Goal: Task Accomplishment & Management: Manage account settings

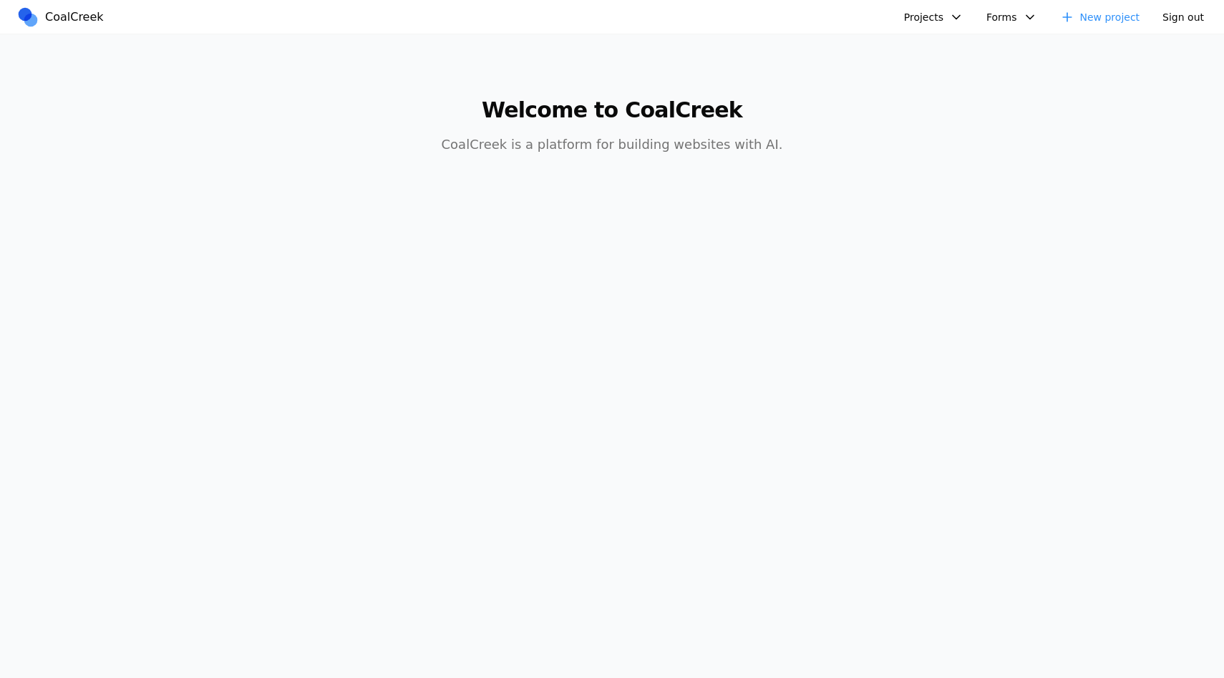
click at [924, 19] on button "Projects" at bounding box center [934, 16] width 77 height 21
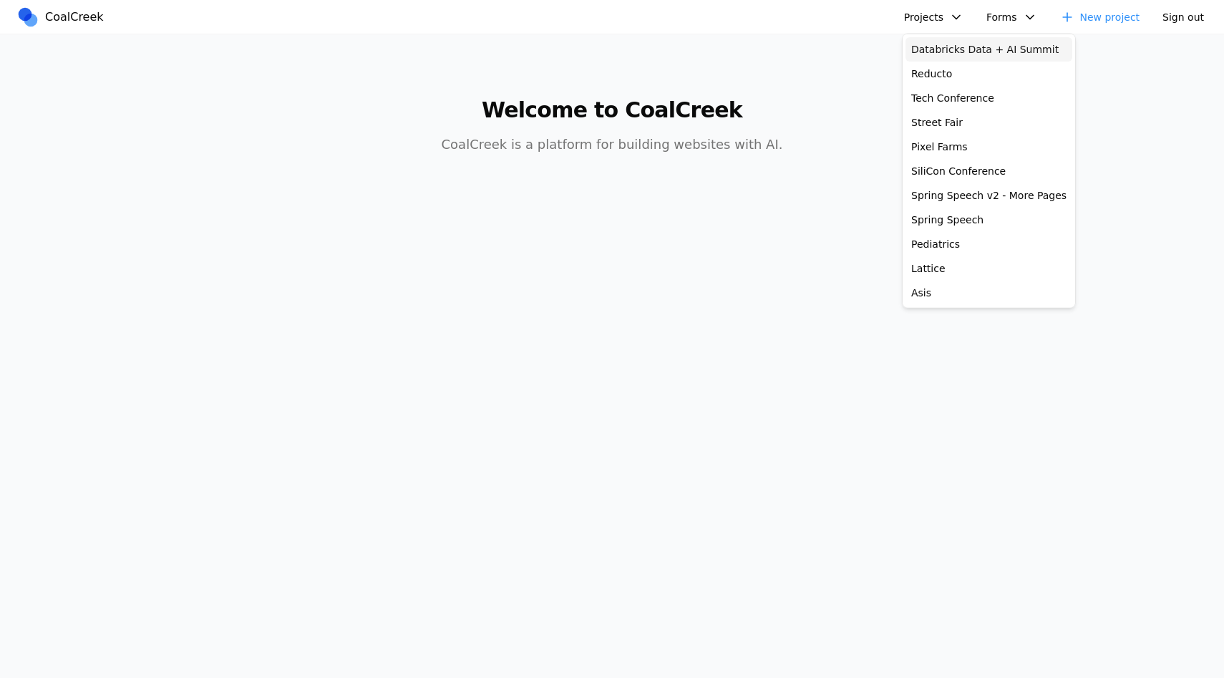
click at [931, 51] on link "Databricks Data + AI Summit" at bounding box center [989, 49] width 167 height 24
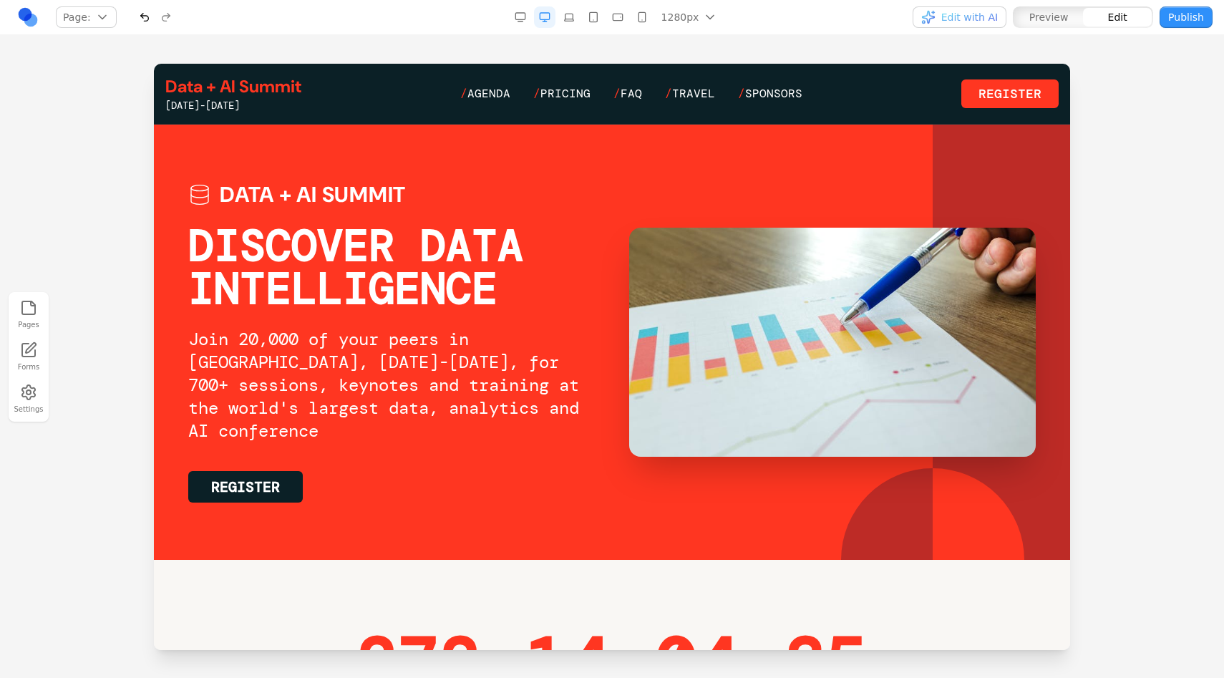
click at [844, 48] on div "Pages Forms Settings" at bounding box center [612, 356] width 1224 height 643
click at [874, 50] on div "Pages Forms Settings" at bounding box center [612, 356] width 1224 height 643
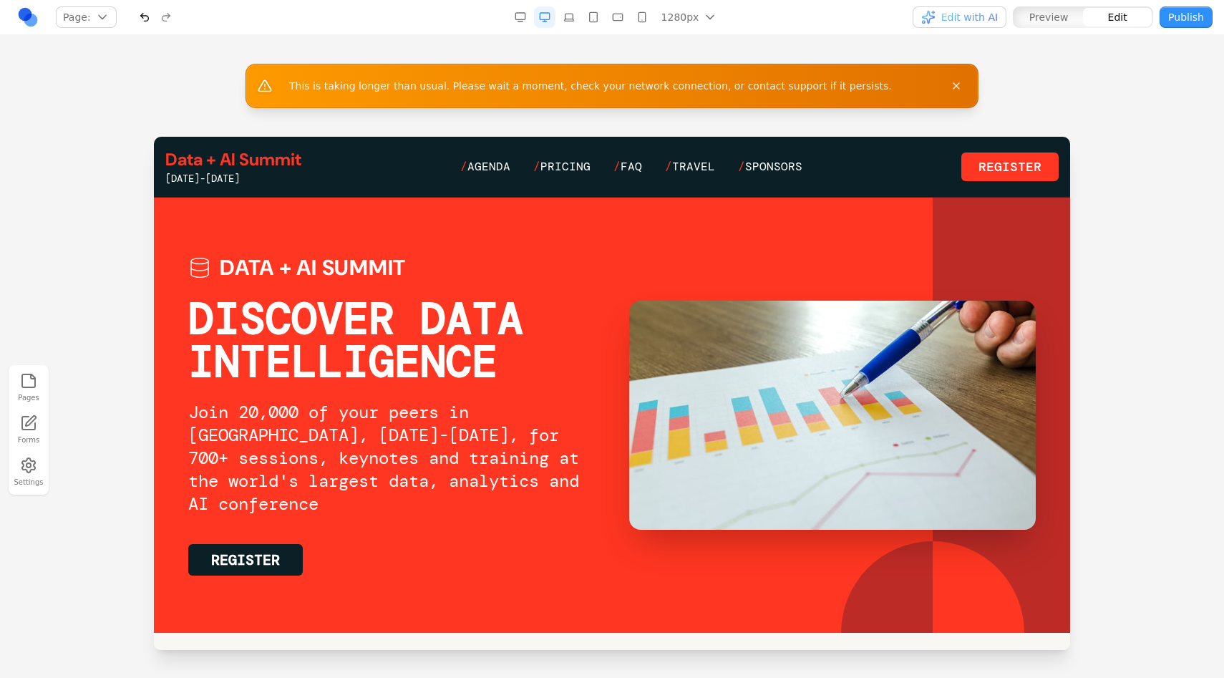
click at [1032, 100] on div "This is taking longer than usual. Please wait a moment, check your network conn…" at bounding box center [612, 86] width 1224 height 44
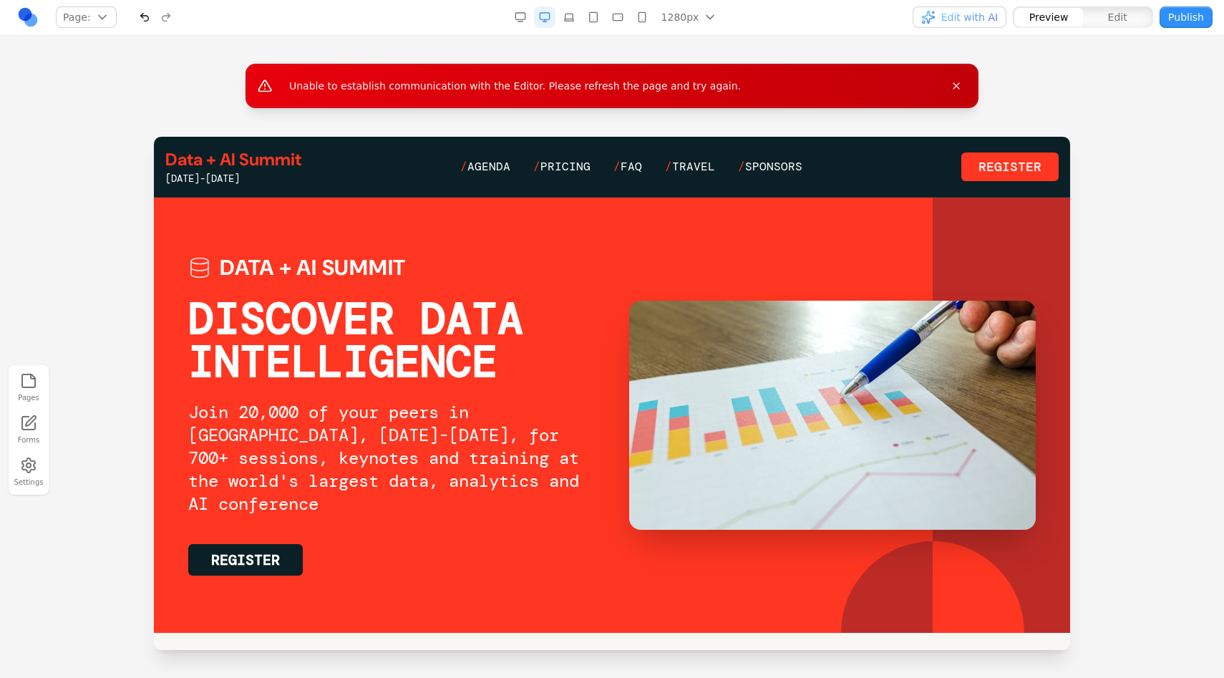
click at [1087, 87] on div "Unable to establish communication with the Editor. Please refresh the page and …" at bounding box center [612, 86] width 1224 height 44
click at [34, 26] on link at bounding box center [27, 16] width 21 height 21
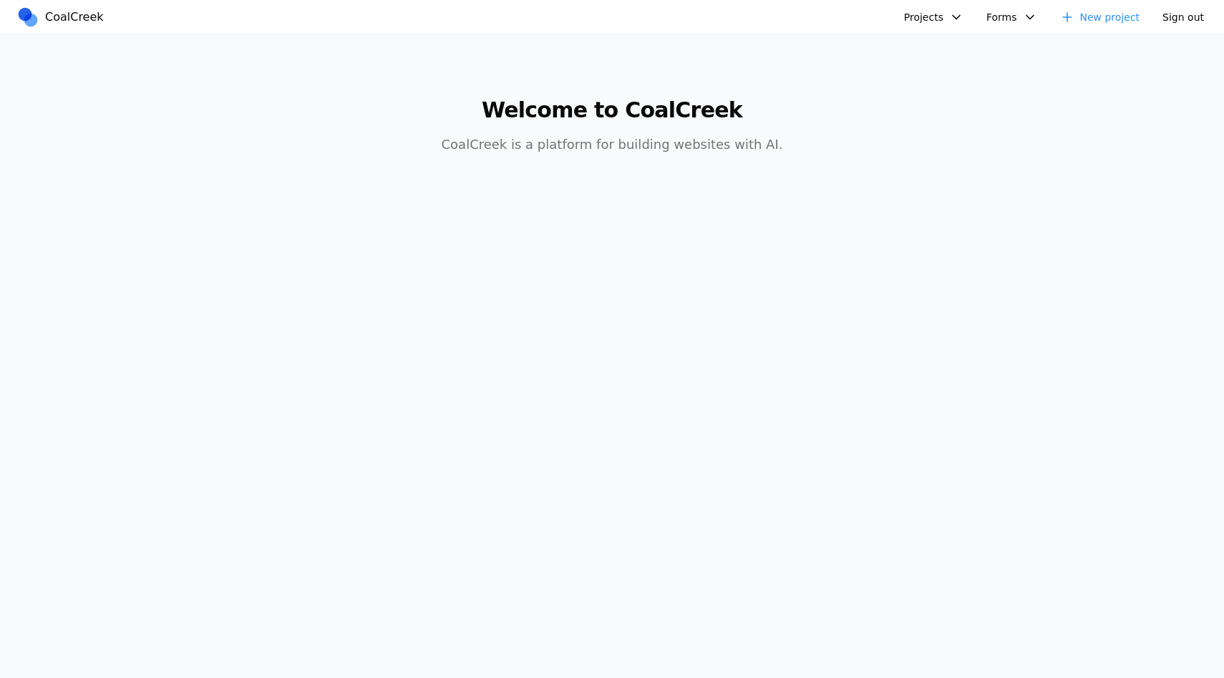
click at [914, 12] on button "Projects" at bounding box center [934, 16] width 77 height 21
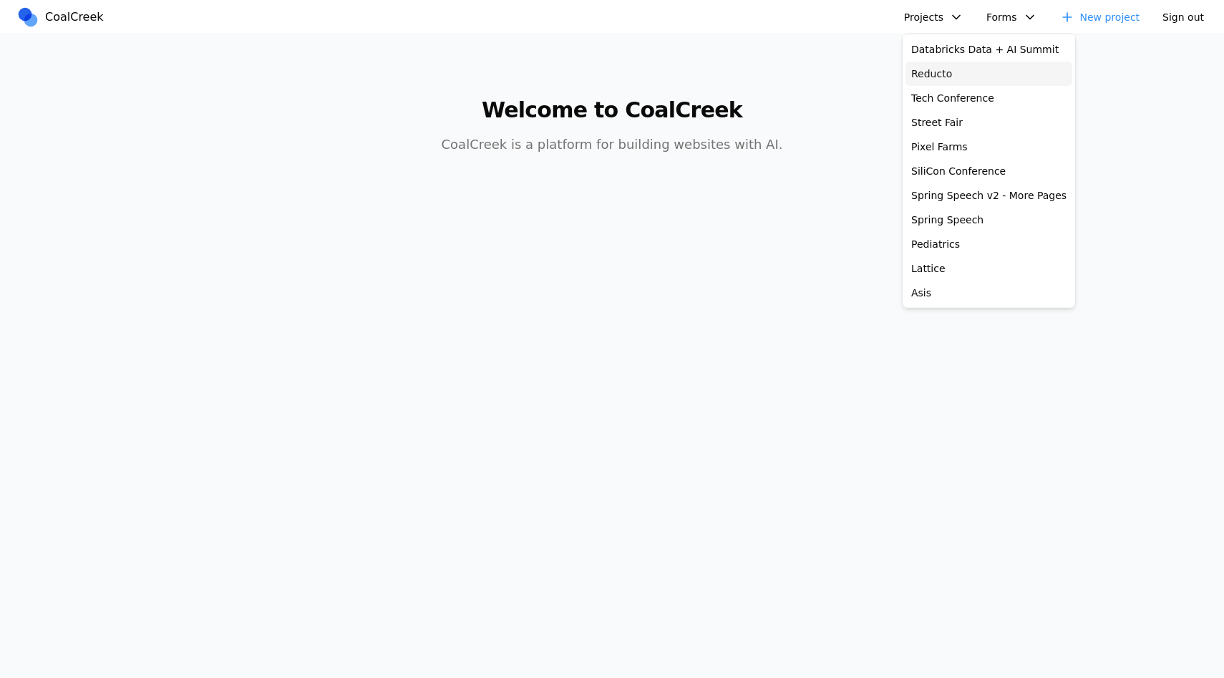
click at [927, 82] on link "Reducto" at bounding box center [989, 74] width 167 height 24
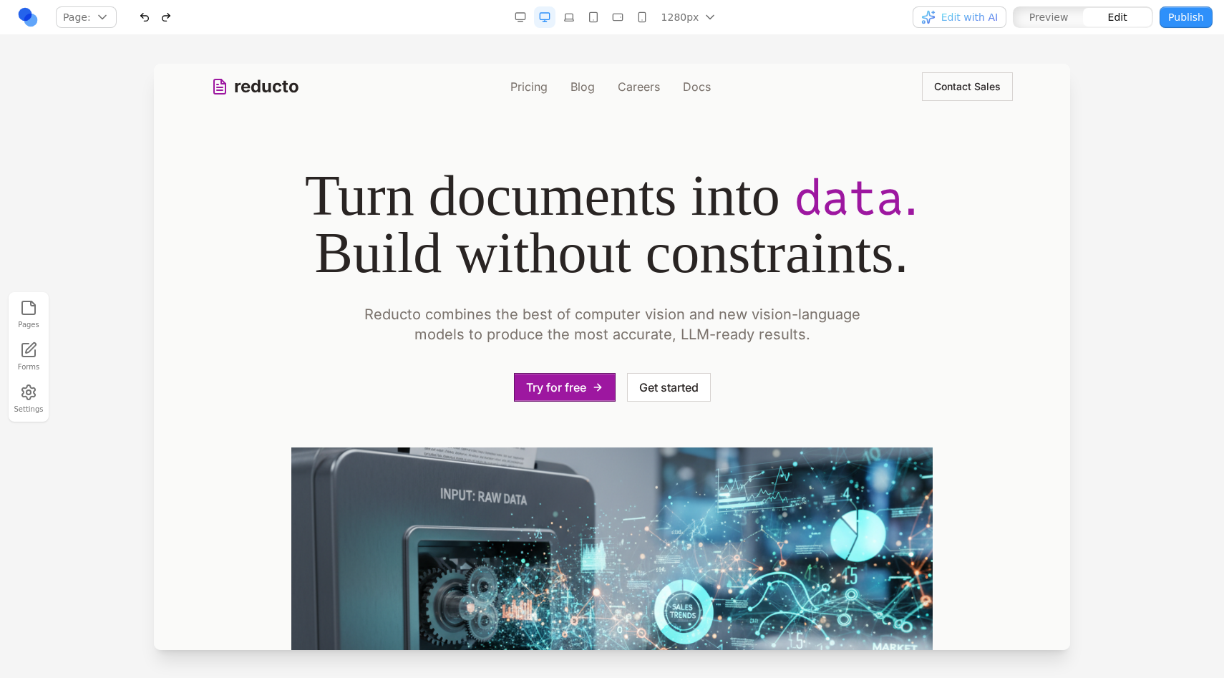
click at [1173, 80] on div at bounding box center [612, 371] width 1224 height 614
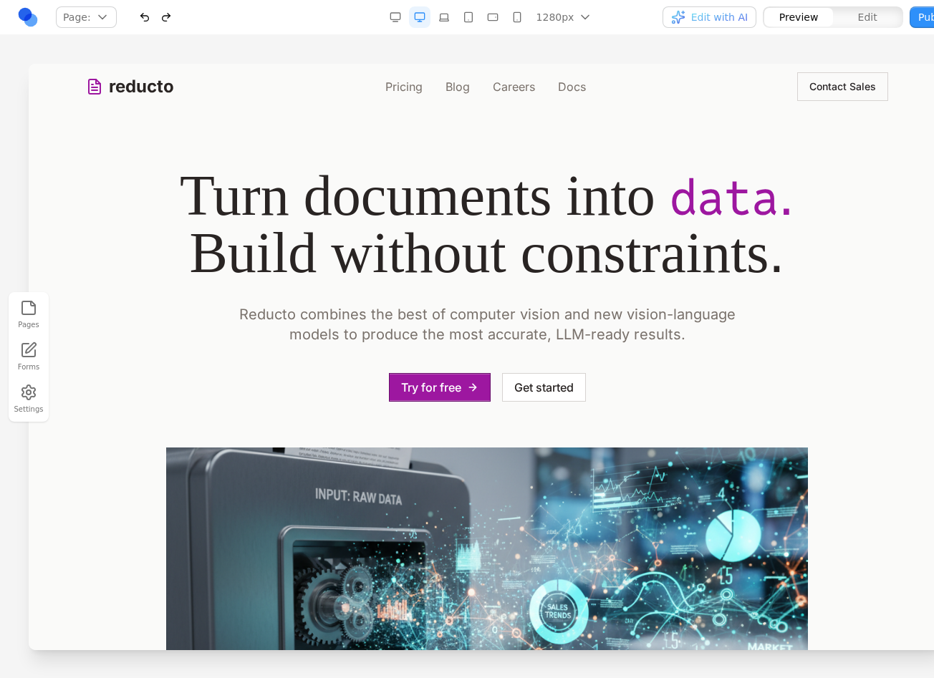
click at [856, 52] on div "Pages Forms Settings" at bounding box center [487, 356] width 974 height 643
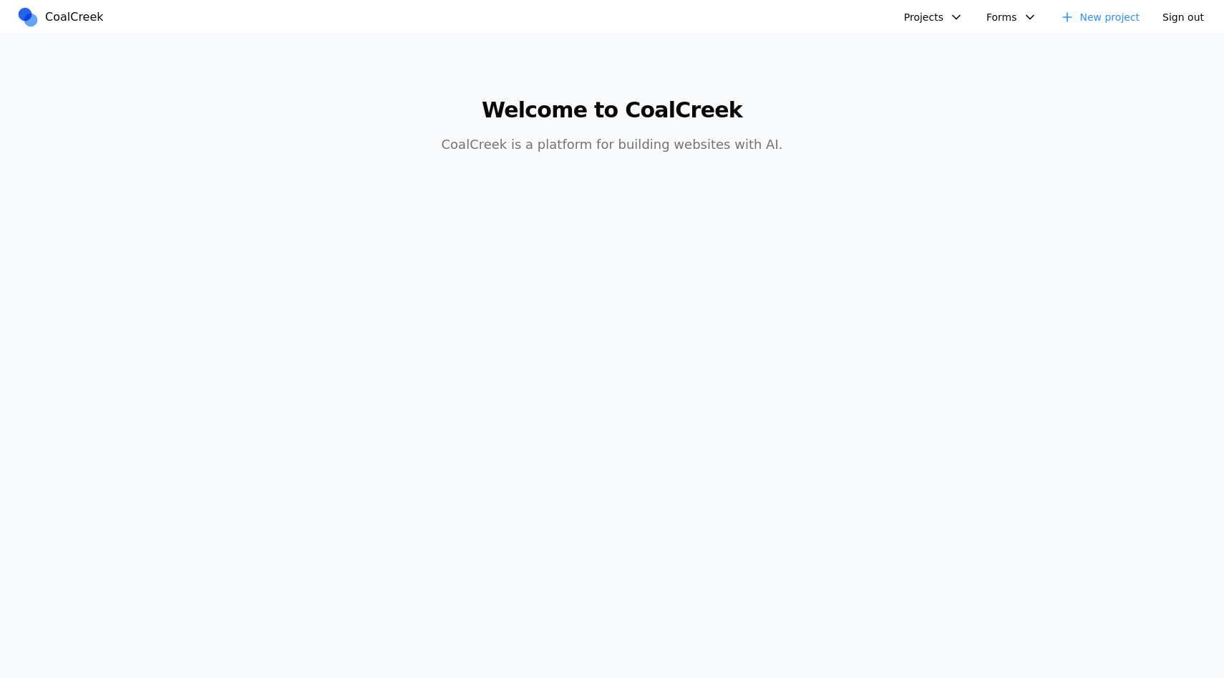
click at [933, 25] on button "Projects" at bounding box center [934, 16] width 77 height 21
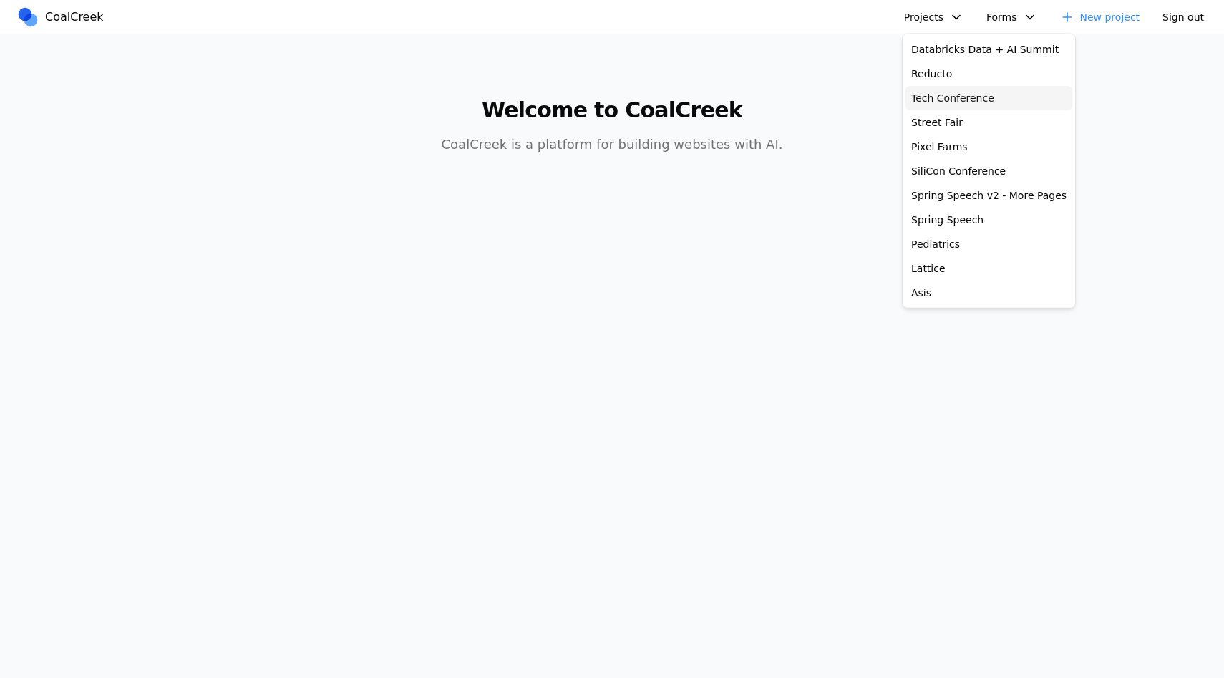
click at [933, 99] on link "Tech Conference" at bounding box center [989, 98] width 167 height 24
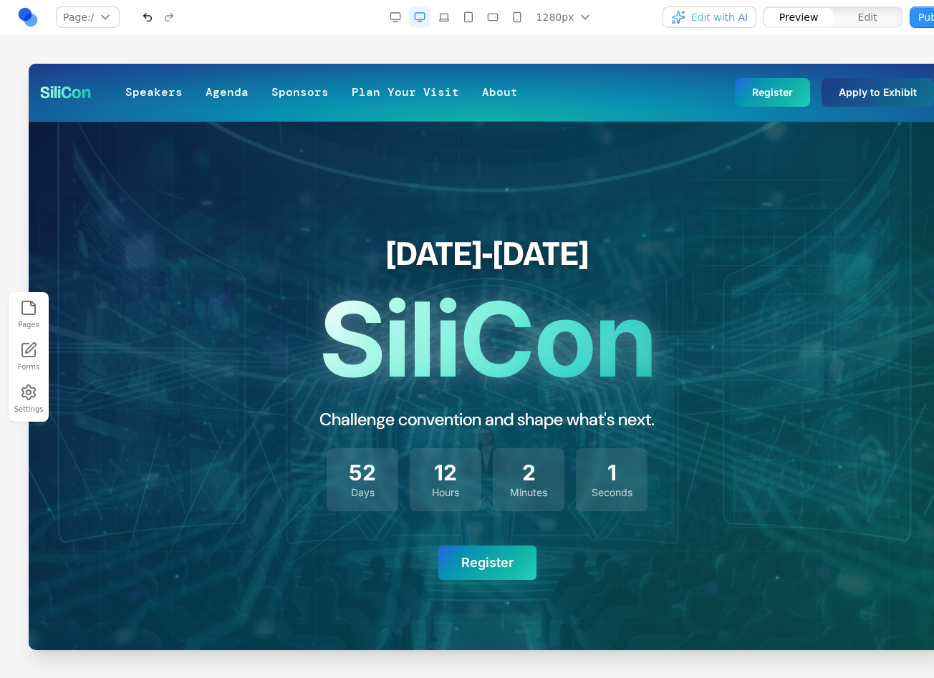
click at [839, 39] on div "Pages Forms Settings" at bounding box center [487, 356] width 974 height 643
click at [803, 47] on div "Pages Forms Settings" at bounding box center [487, 356] width 974 height 643
click at [758, 38] on div "Pages Forms Settings" at bounding box center [487, 356] width 974 height 643
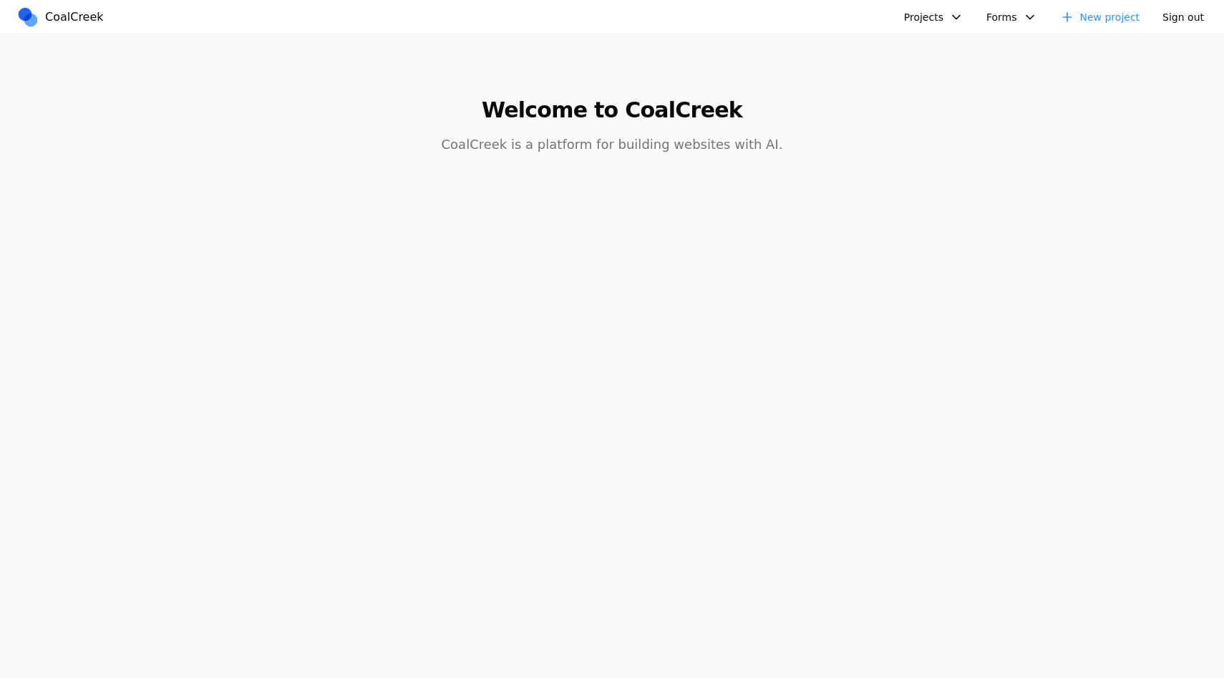
click at [1194, 17] on button "Sign out" at bounding box center [1183, 16] width 59 height 21
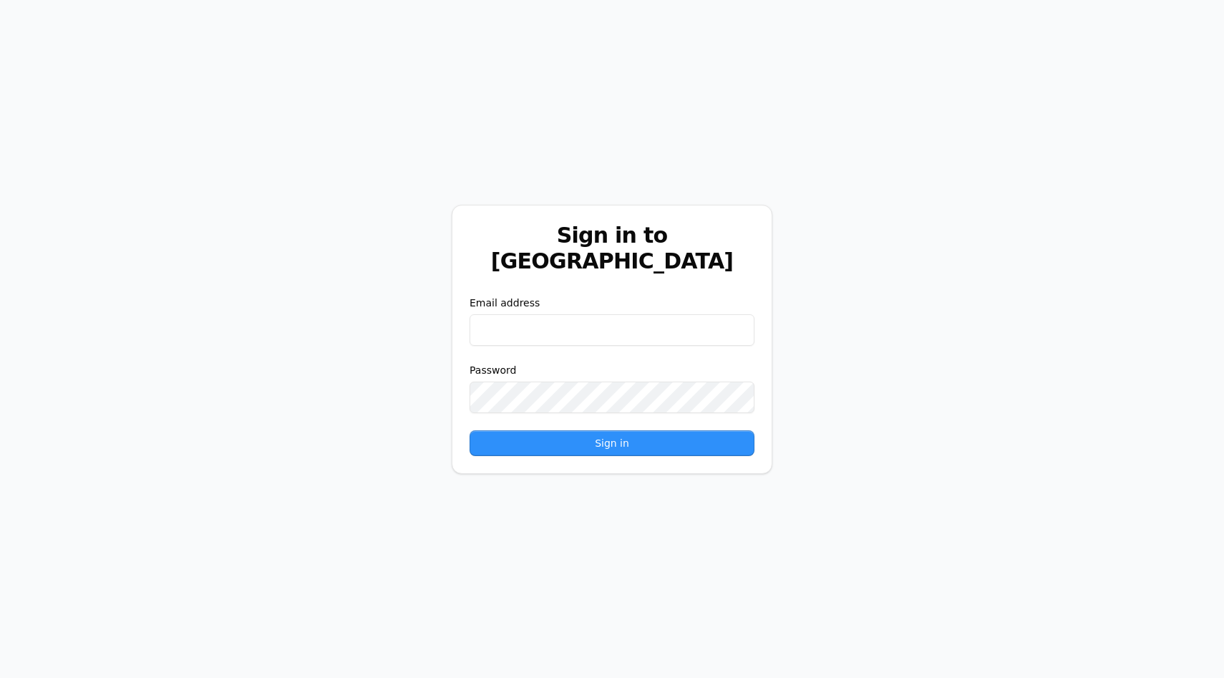
click at [636, 318] on input "email" at bounding box center [612, 330] width 285 height 32
paste input "**********"
type input "**********"
click at [616, 435] on button "Sign in" at bounding box center [612, 443] width 285 height 26
